Goal: Task Accomplishment & Management: Manage account settings

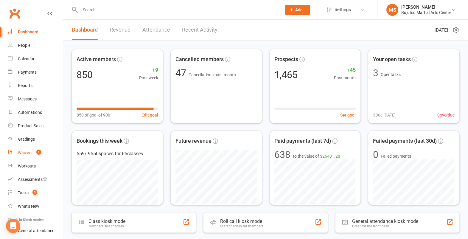
scroll to position [1, 0]
click at [21, 150] on div "Waivers" at bounding box center [25, 151] width 15 height 5
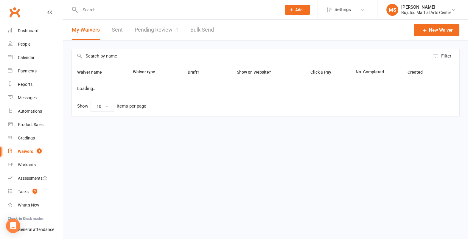
select select "50"
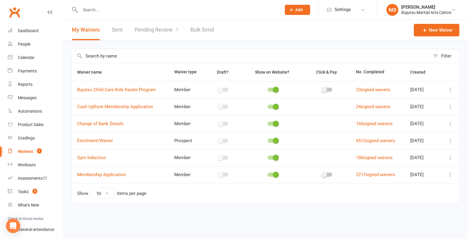
click at [29, 153] on div "Waivers" at bounding box center [25, 151] width 15 height 5
click at [157, 26] on link "Pending Review 1" at bounding box center [157, 30] width 44 height 21
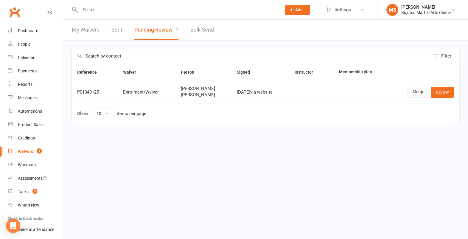
click at [423, 92] on link "Merge" at bounding box center [418, 92] width 22 height 11
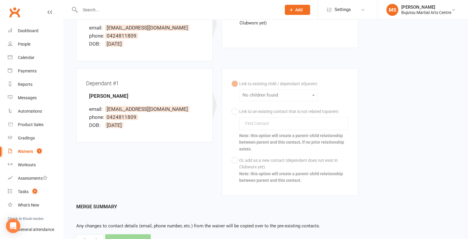
scroll to position [132, 0]
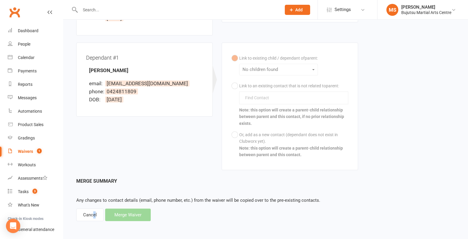
click at [94, 214] on div "Cancel" at bounding box center [89, 214] width 27 height 13
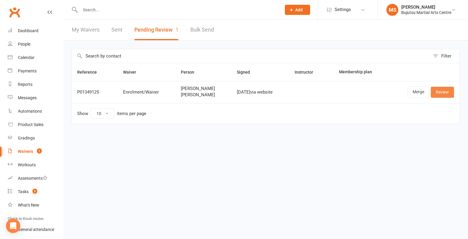
click at [442, 92] on link "Review" at bounding box center [442, 92] width 23 height 11
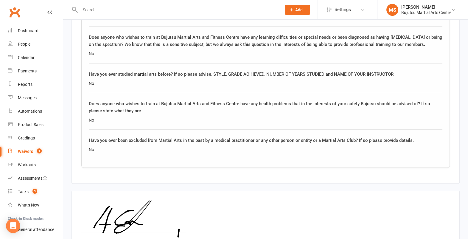
scroll to position [916, 0]
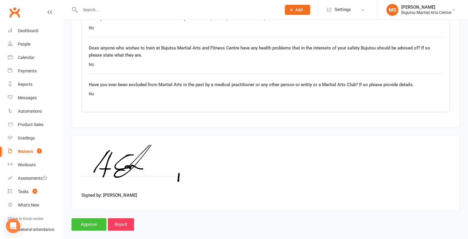
click at [83, 218] on input "Approve" at bounding box center [88, 224] width 35 height 13
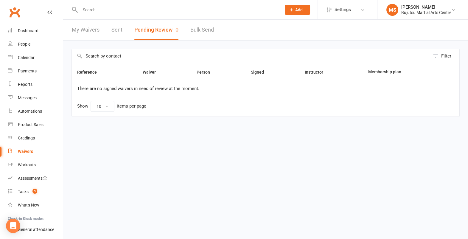
click at [148, 12] on input "text" at bounding box center [177, 10] width 199 height 8
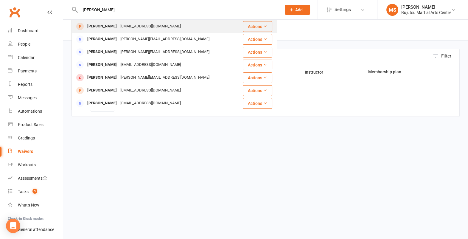
type input "[PERSON_NAME]"
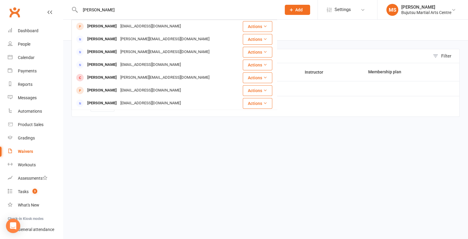
click at [129, 31] on div "[PERSON_NAME] [EMAIL_ADDRESS][DOMAIN_NAME]" at bounding box center [154, 26] width 164 height 12
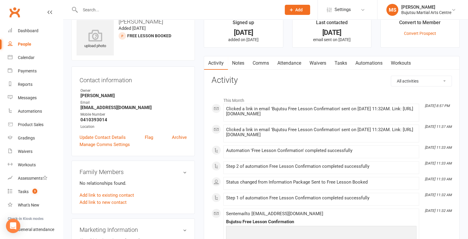
scroll to position [20, 0]
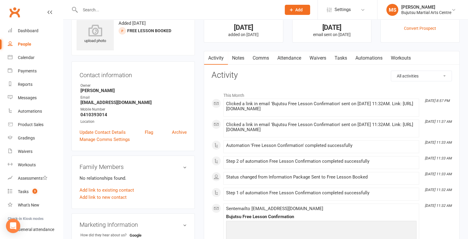
click at [292, 56] on link "Attendance" at bounding box center [289, 58] width 32 height 14
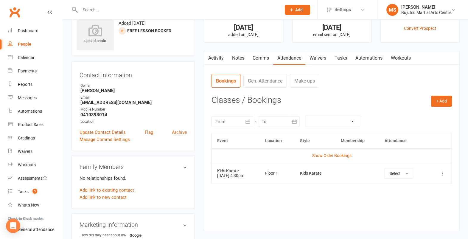
click at [441, 172] on icon at bounding box center [443, 173] width 6 height 6
click at [426, 208] on link "Remove booking" at bounding box center [416, 209] width 59 height 12
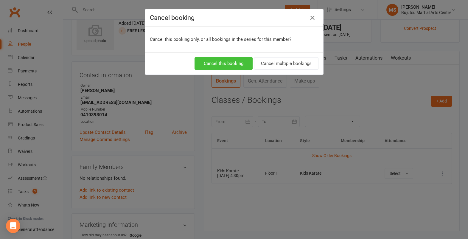
click at [217, 61] on button "Cancel this booking" at bounding box center [223, 63] width 58 height 13
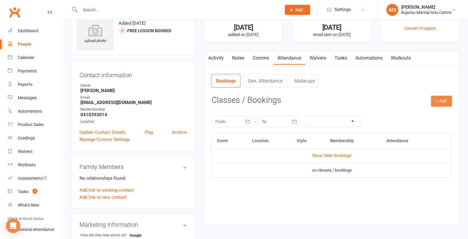
click at [439, 102] on button "+ Add" at bounding box center [441, 101] width 21 height 11
click at [429, 111] on link "Book Event" at bounding box center [422, 115] width 59 height 12
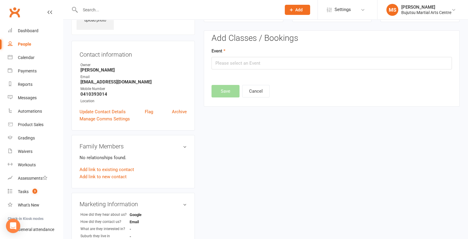
scroll to position [41, 0]
click at [239, 64] on input "text" at bounding box center [331, 63] width 240 height 13
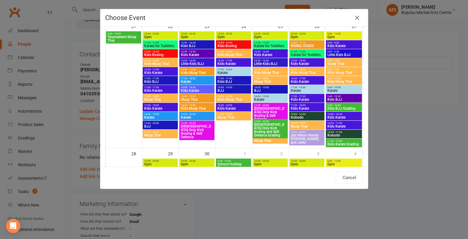
scroll to position [423, 0]
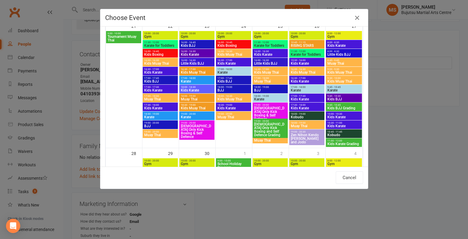
click at [154, 72] on span "Kids Karate" at bounding box center [160, 73] width 33 height 4
type input "Kids Karate - [DATE] 4:30:00 PM"
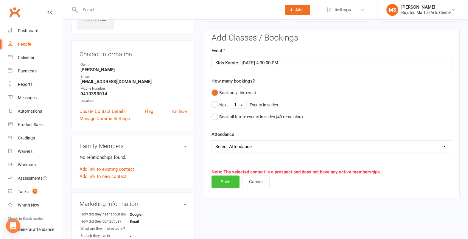
click at [231, 180] on button "Save" at bounding box center [225, 181] width 28 height 13
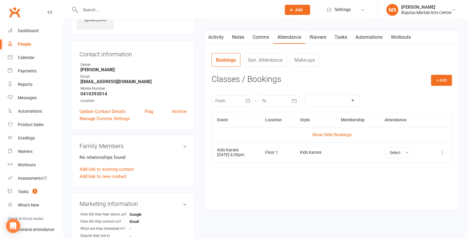
scroll to position [0, 0]
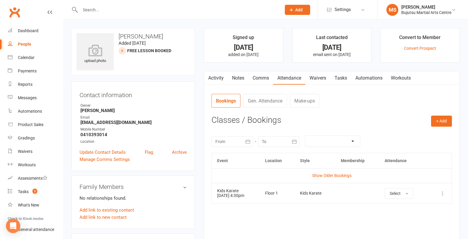
click at [94, 10] on input "text" at bounding box center [177, 10] width 199 height 8
click at [25, 54] on link "Calendar" at bounding box center [35, 57] width 55 height 13
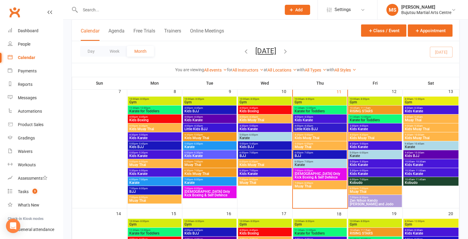
scroll to position [162, 0]
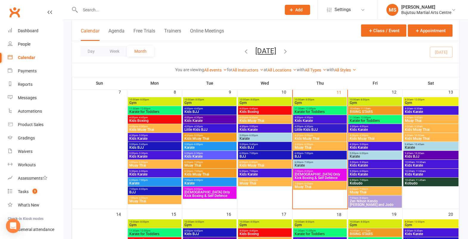
click at [313, 129] on span "Little Kids BJJ" at bounding box center [319, 130] width 51 height 4
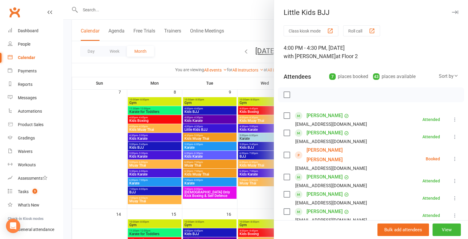
click at [321, 151] on link "[PERSON_NAME] [PERSON_NAME]" at bounding box center [340, 154] width 69 height 19
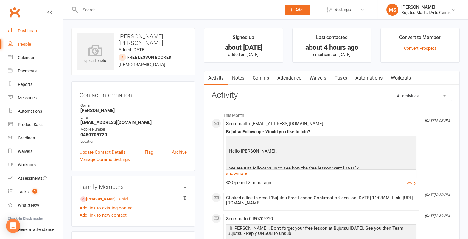
click at [36, 30] on div "Dashboard" at bounding box center [28, 30] width 21 height 5
